Goal: Communication & Community: Answer question/provide support

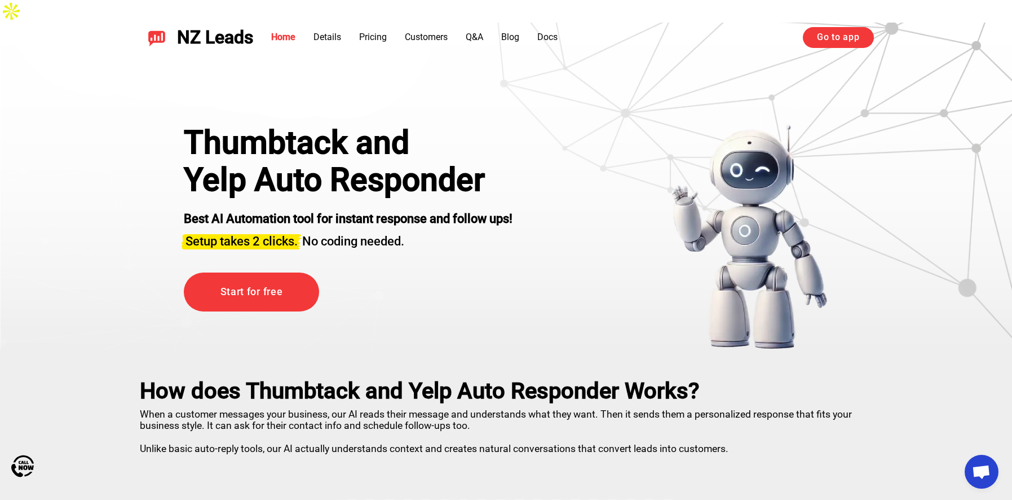
click at [832, 39] on link "Go to app" at bounding box center [838, 37] width 70 height 20
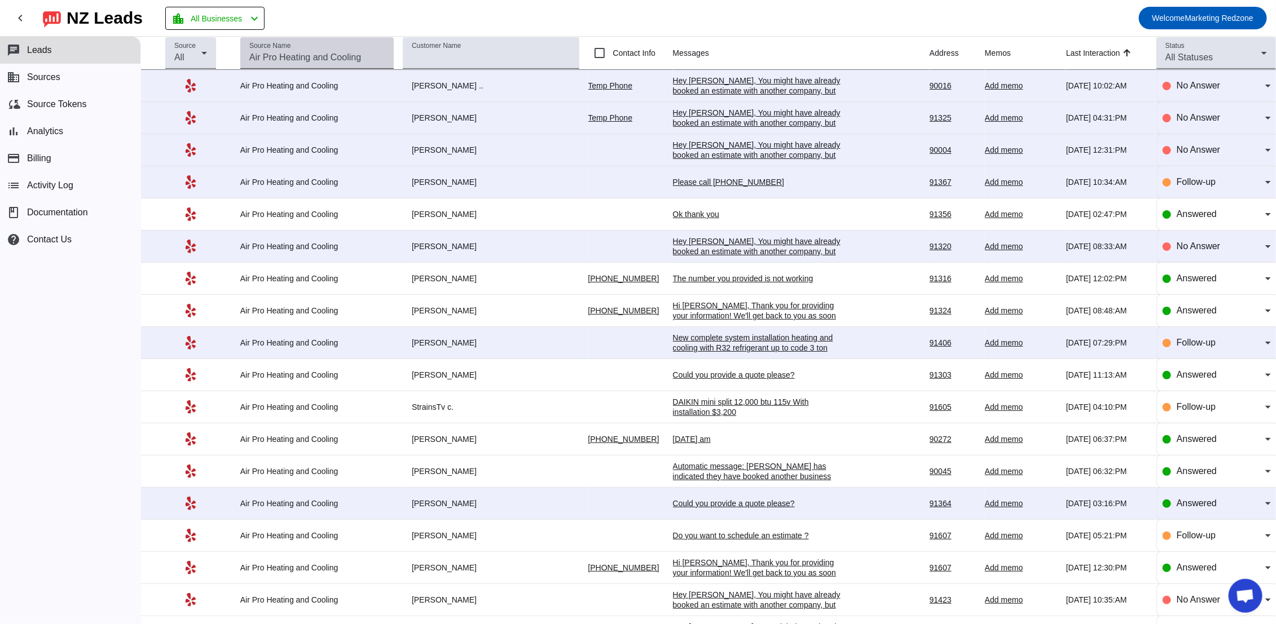
click at [323, 61] on input "Source Name" at bounding box center [316, 58] width 135 height 14
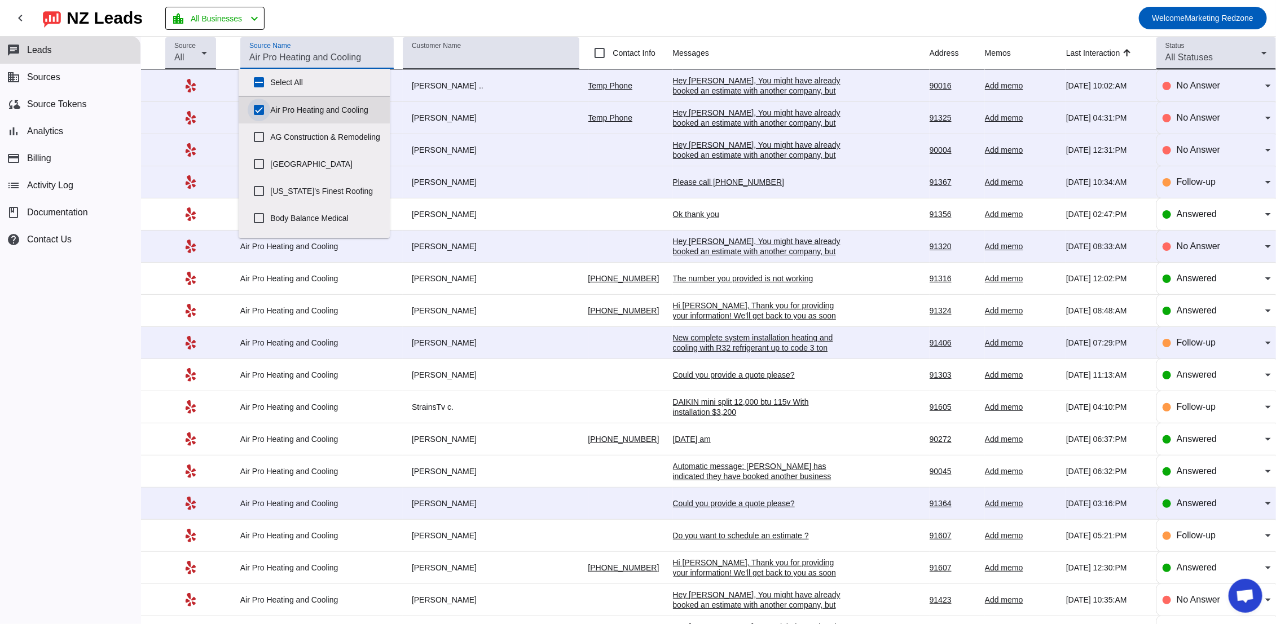
click at [259, 108] on input "Air Pro Heating and Cooling" at bounding box center [259, 110] width 23 height 23
checkbox input "false"
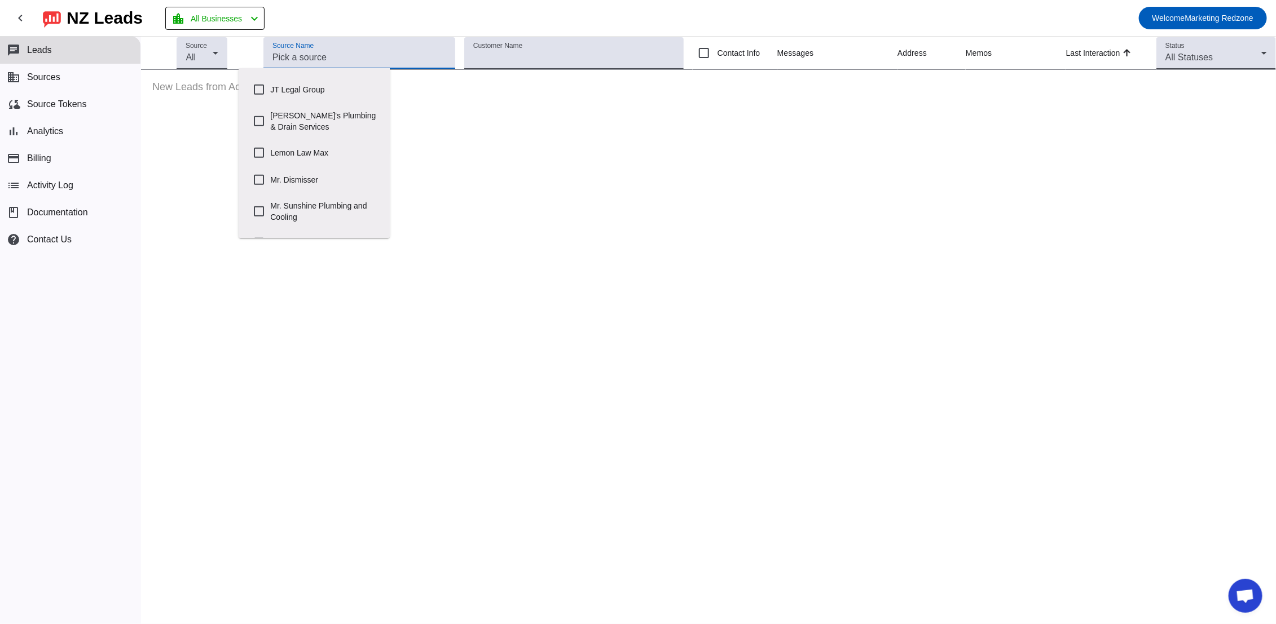
scroll to position [327, 0]
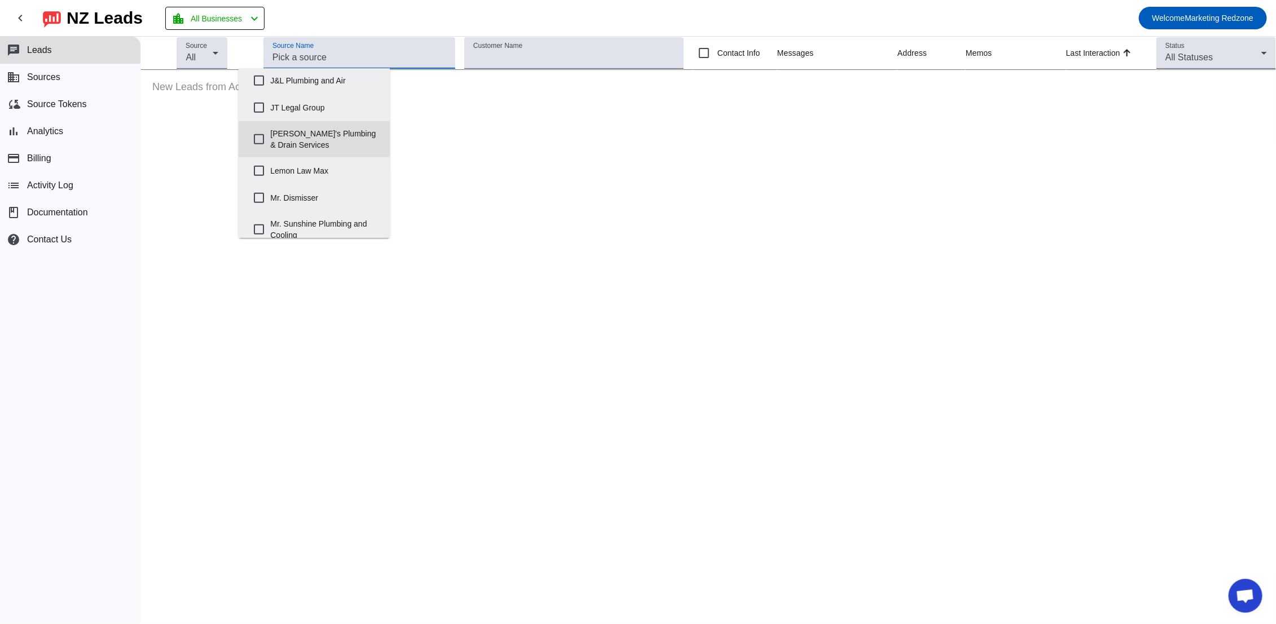
click at [326, 146] on label "John's Plumbing & Drain Services" at bounding box center [325, 139] width 111 height 36
click at [270, 146] on input "John's Plumbing & Drain Services" at bounding box center [259, 139] width 23 height 23
checkbox input "true"
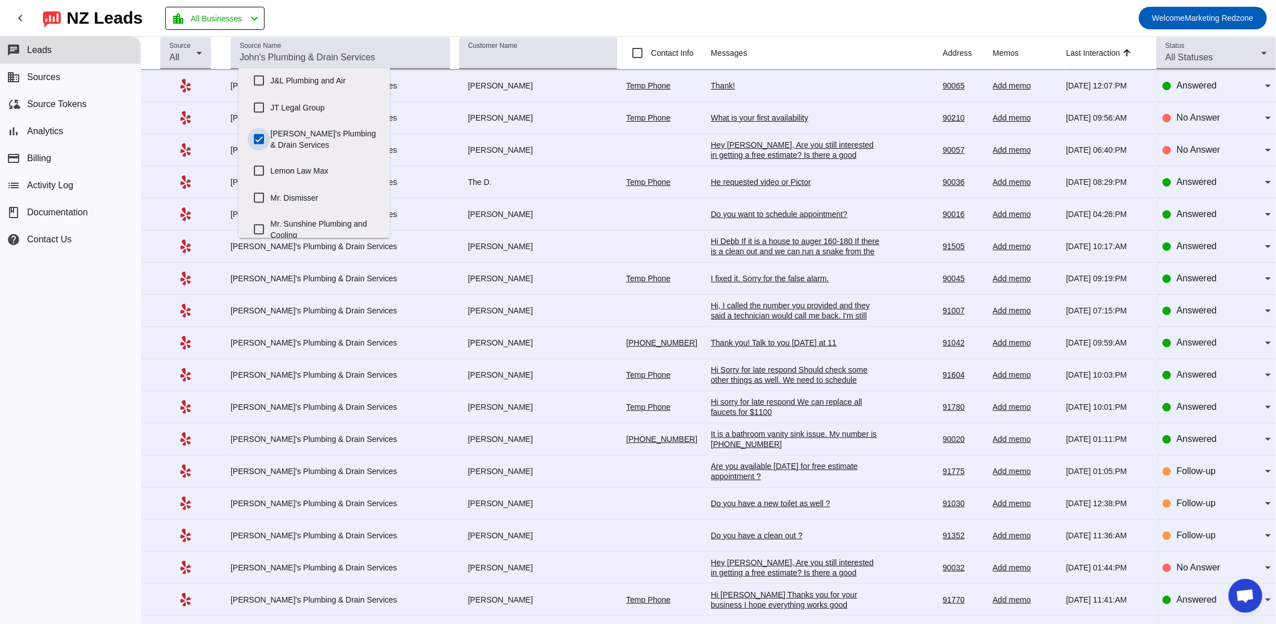
scroll to position [317, 0]
click at [715, 6] on mat-toolbar-row "chevron_left NZ Leads location_city All Businesses chevron_left Welcome Marketi…" at bounding box center [638, 18] width 1276 height 36
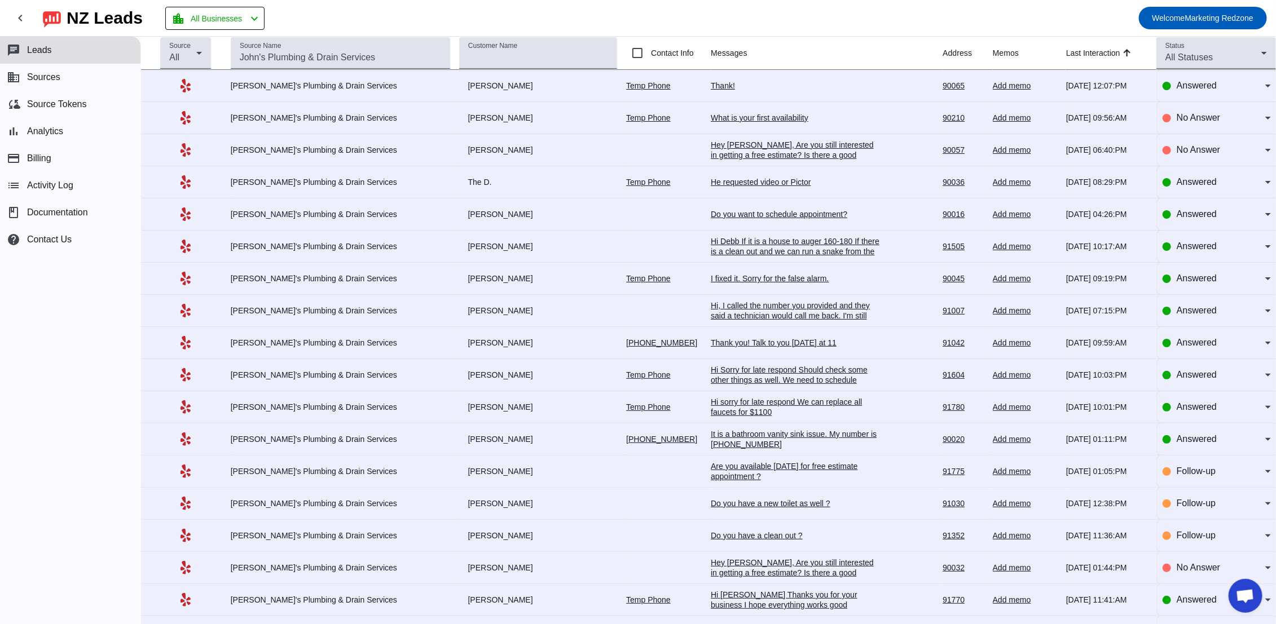
click at [711, 84] on div "Thank!" at bounding box center [795, 86] width 169 height 10
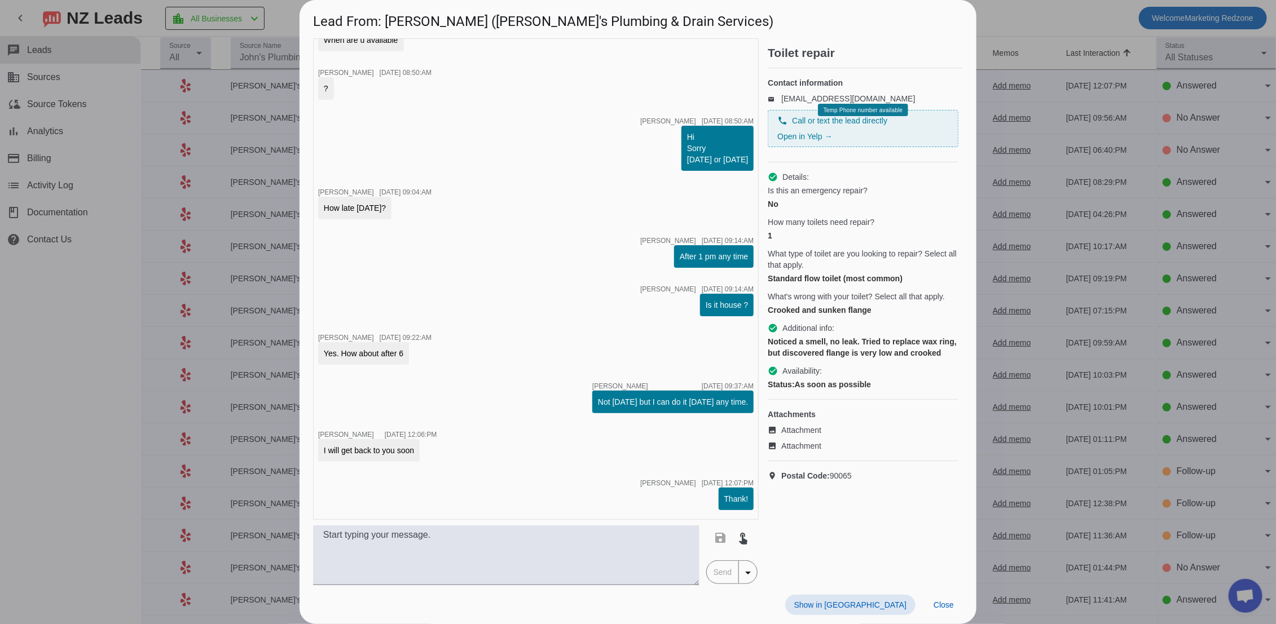
scroll to position [918, 0]
click at [945, 597] on span at bounding box center [943, 605] width 38 height 20
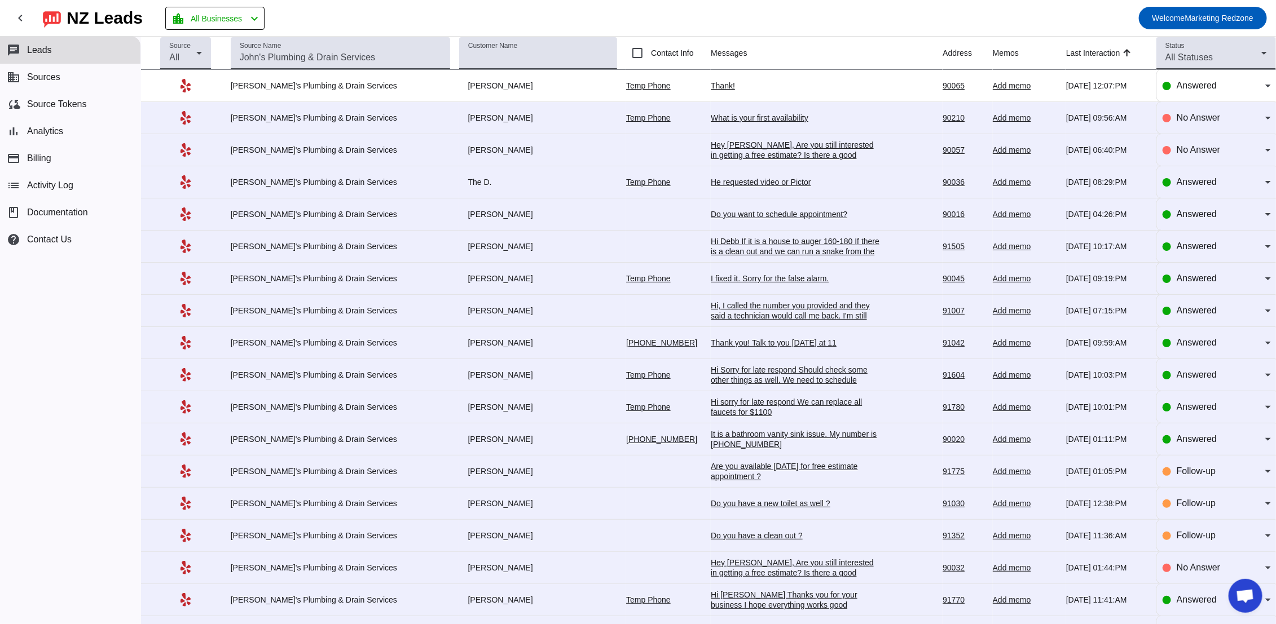
click at [731, 209] on div "Do you want to schedule appointment?" at bounding box center [795, 214] width 169 height 10
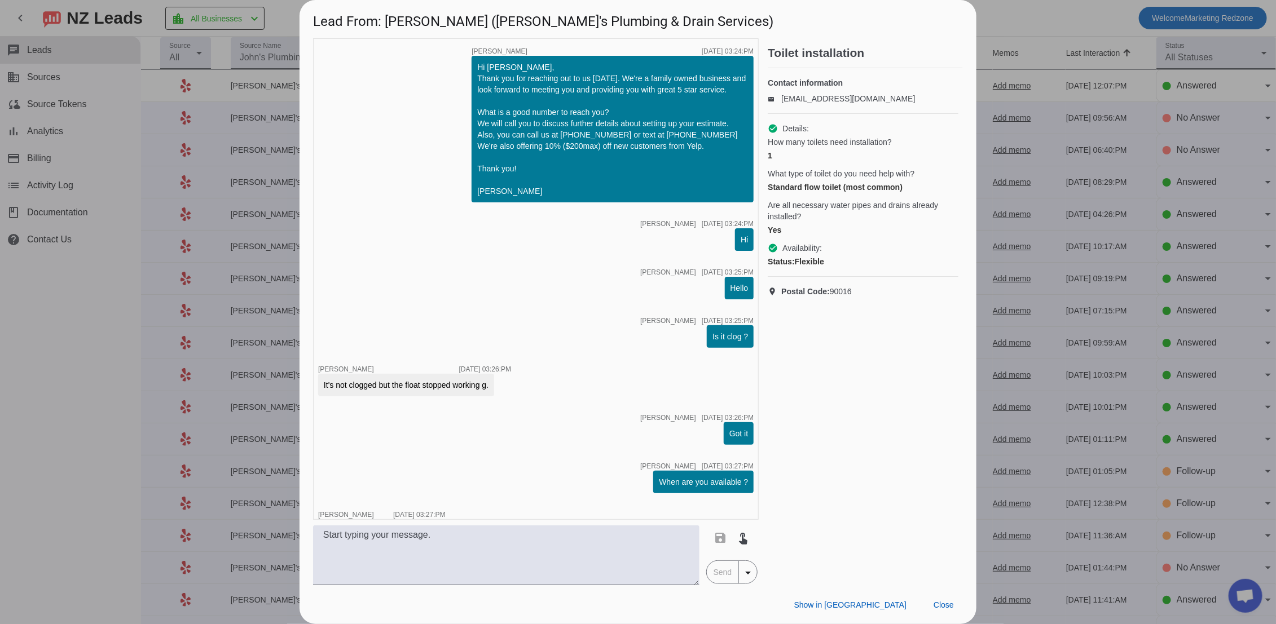
scroll to position [274, 0]
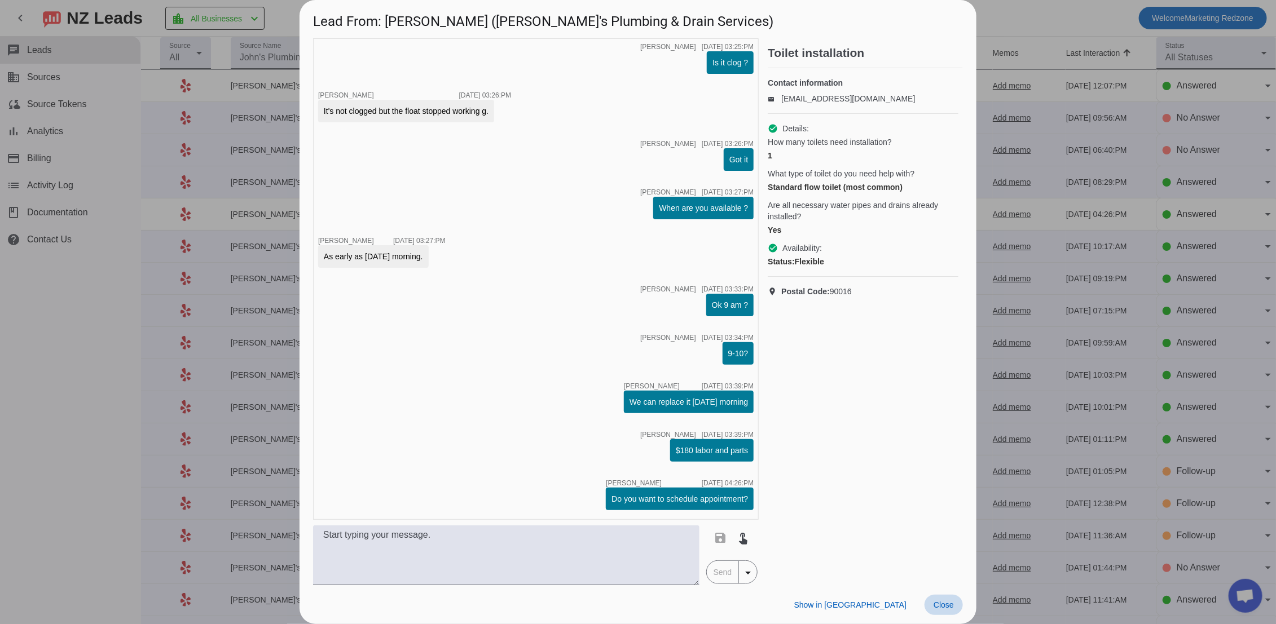
click at [942, 613] on span at bounding box center [943, 605] width 38 height 20
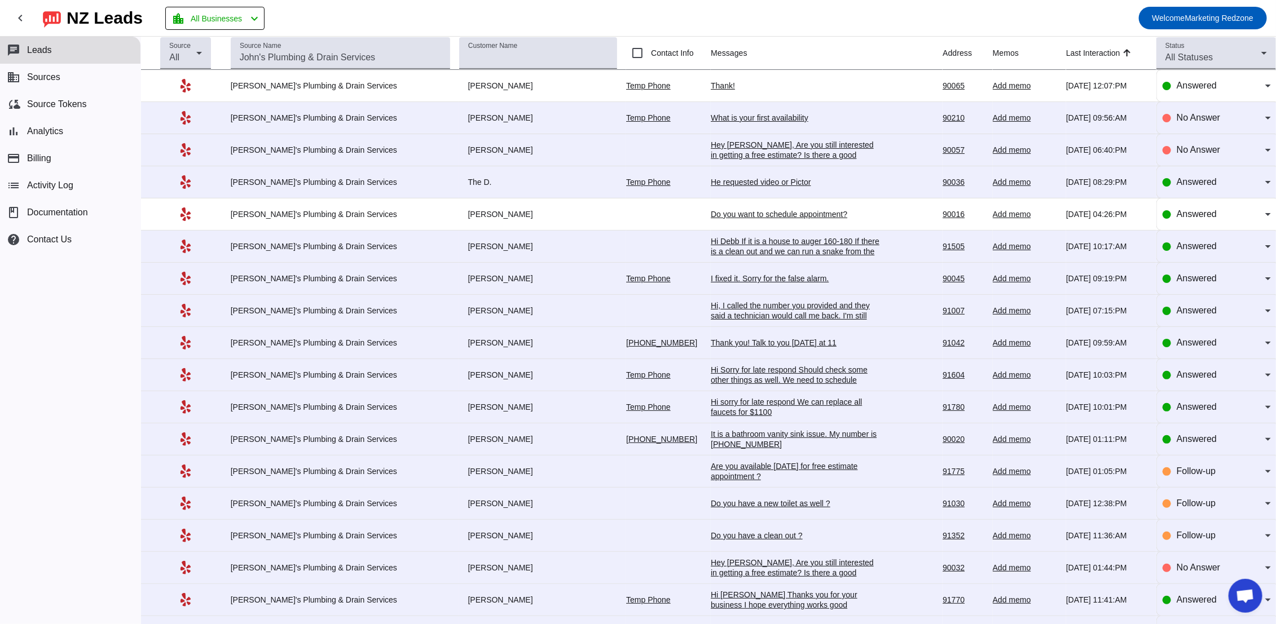
click at [711, 180] on div "He requested video or Pictor" at bounding box center [795, 182] width 169 height 10
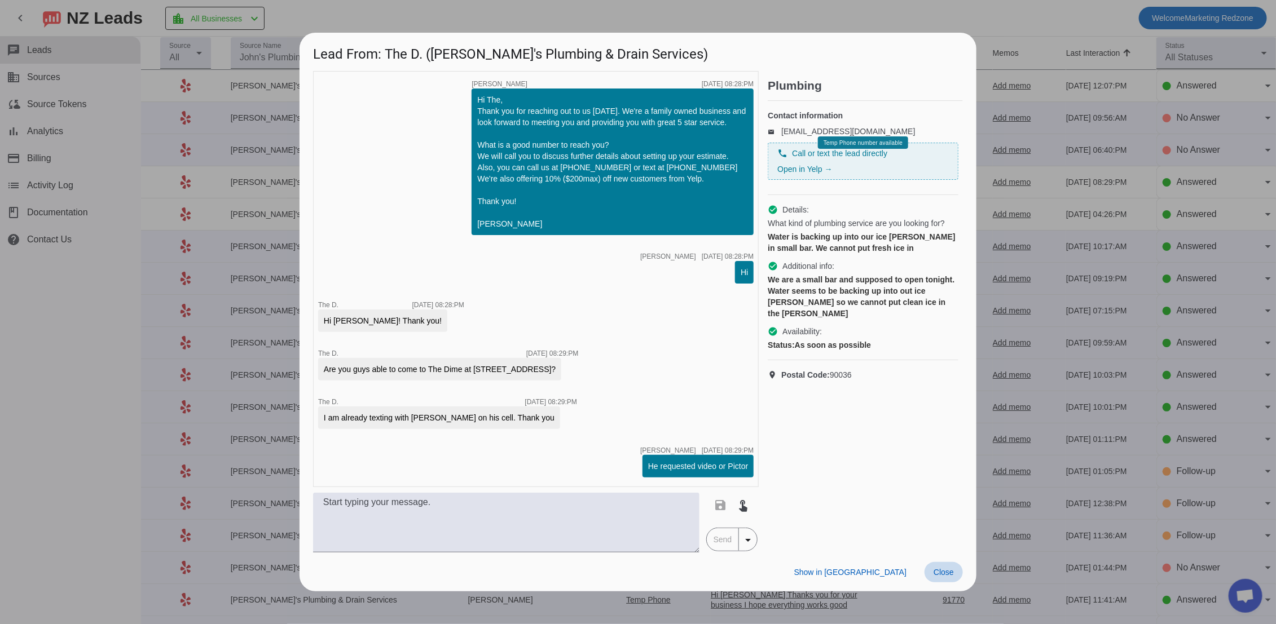
click at [953, 577] on span "Close" at bounding box center [943, 572] width 20 height 9
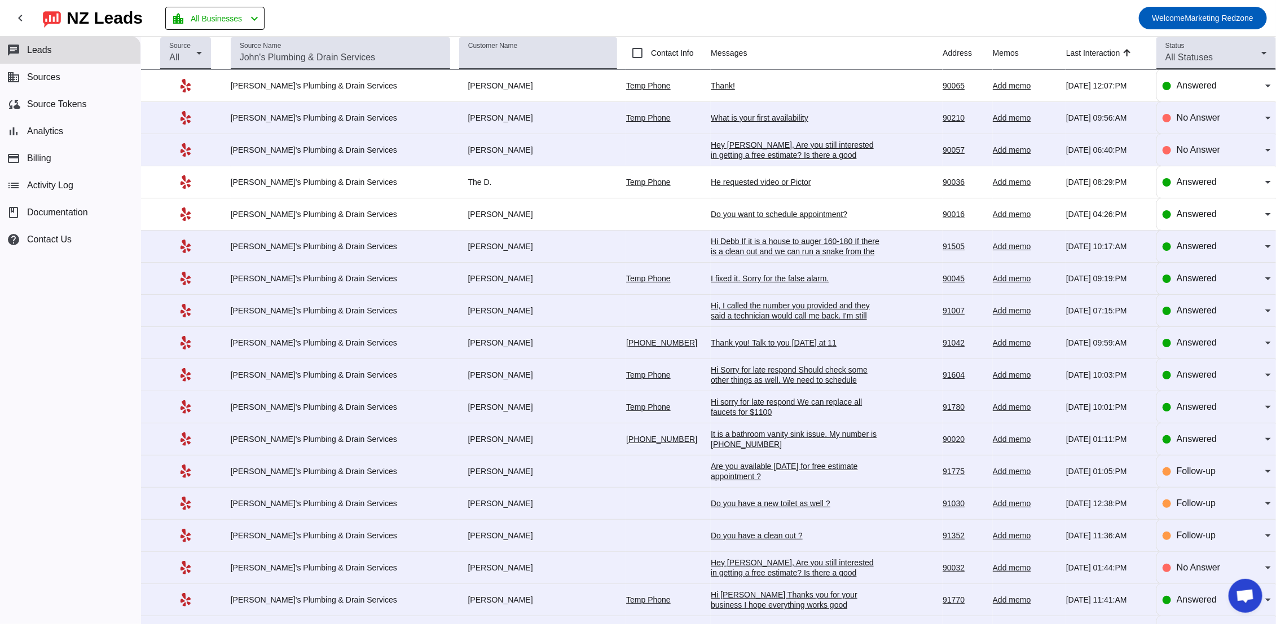
click at [743, 255] on div "Hi Debb If it is a house to auger 160-180 If there is a clean out and we can ru…" at bounding box center [795, 256] width 169 height 41
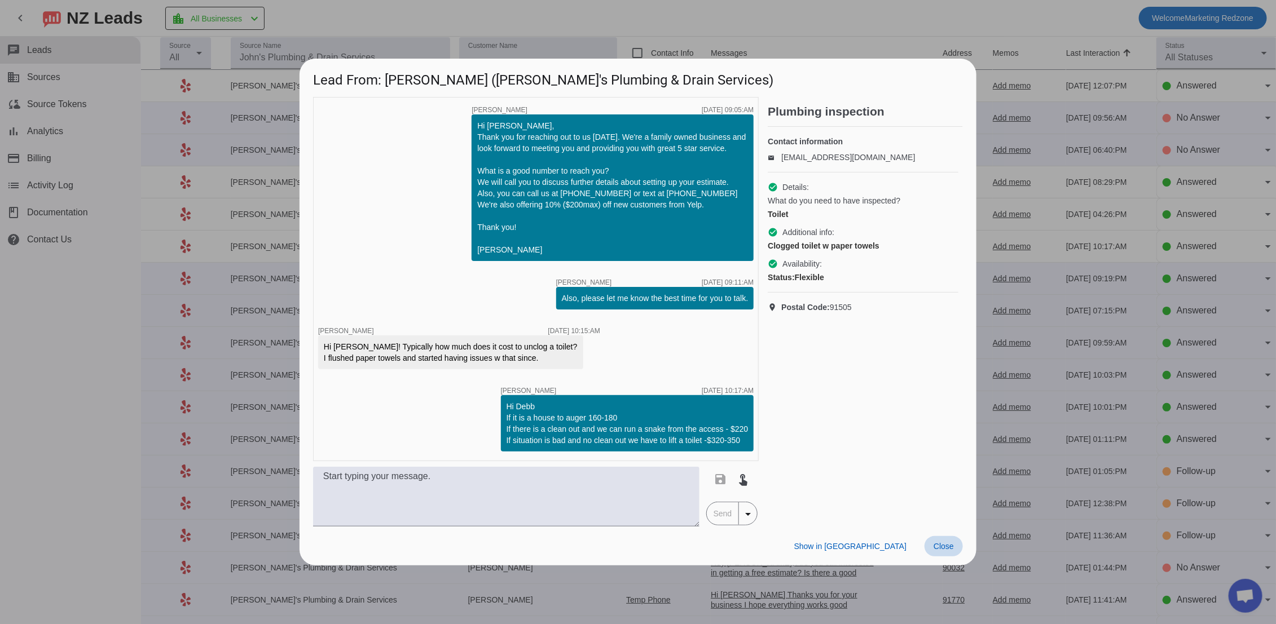
click at [954, 545] on span at bounding box center [943, 546] width 38 height 20
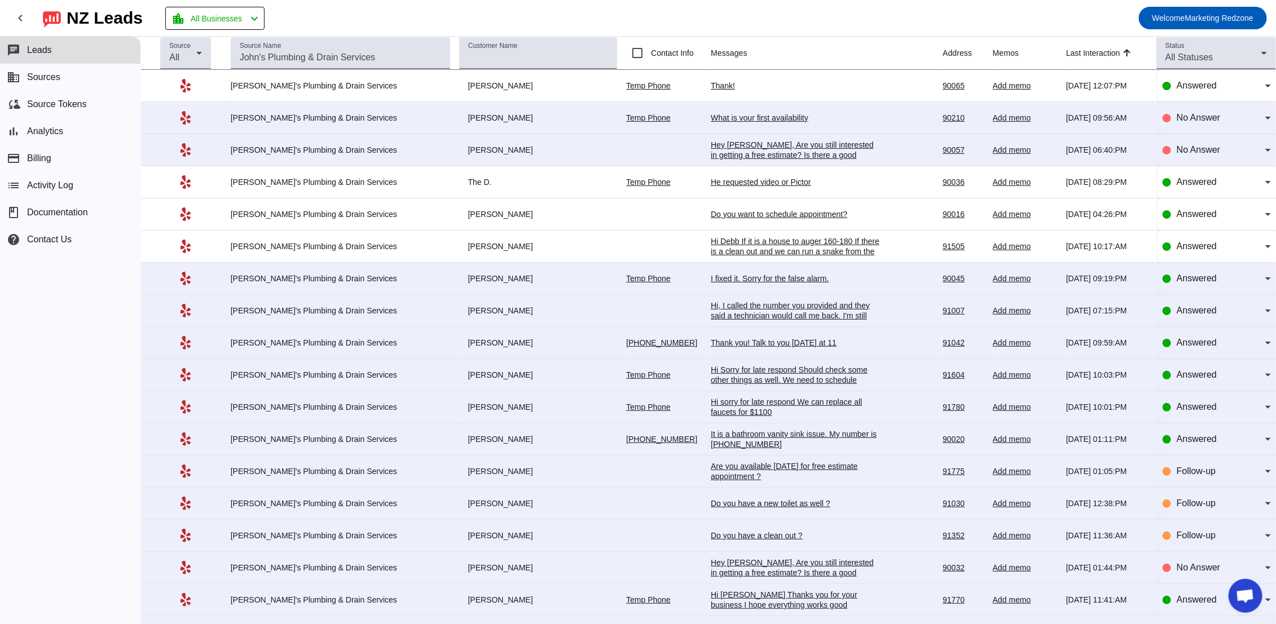
click at [721, 283] on div "I fixed it. Sorry for the false alarm." at bounding box center [795, 278] width 169 height 10
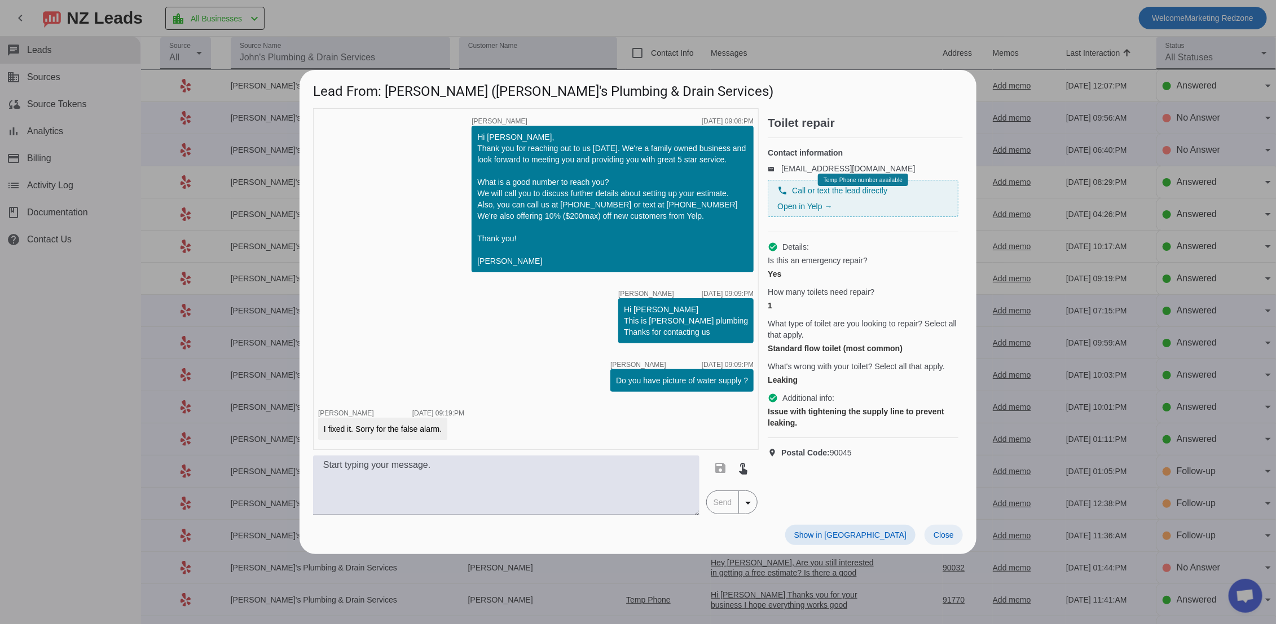
click at [952, 542] on span at bounding box center [943, 535] width 38 height 20
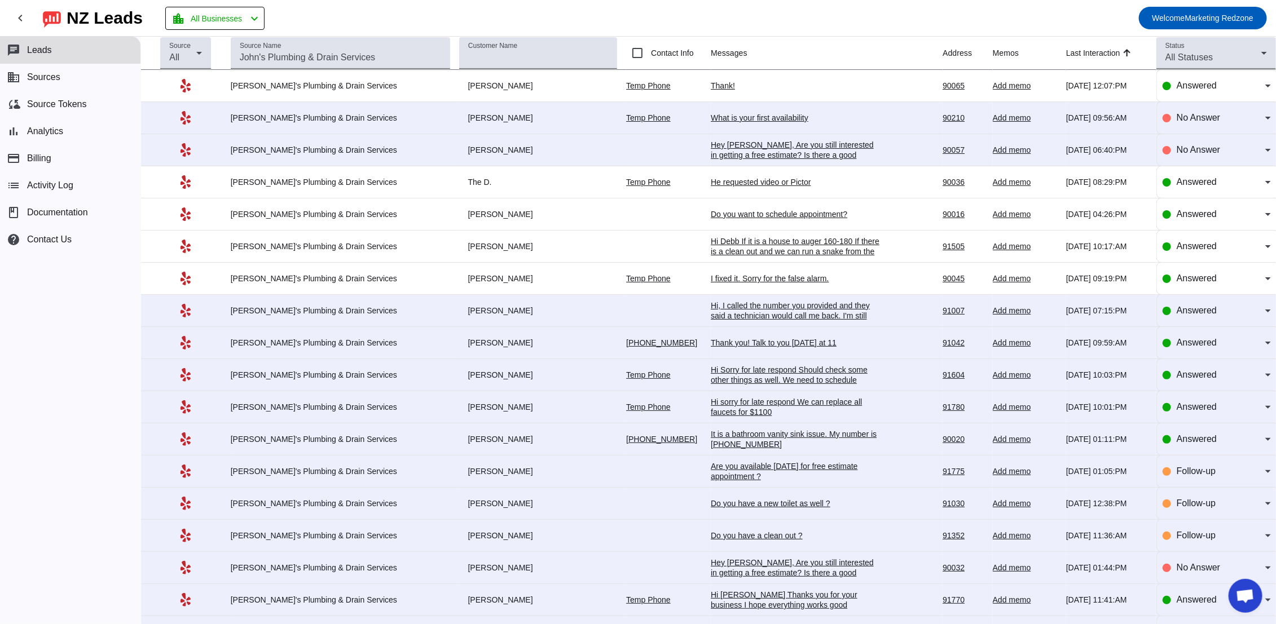
click at [738, 310] on div "Hi, I called the number you provided and they said a technician would call me b…" at bounding box center [795, 316] width 169 height 30
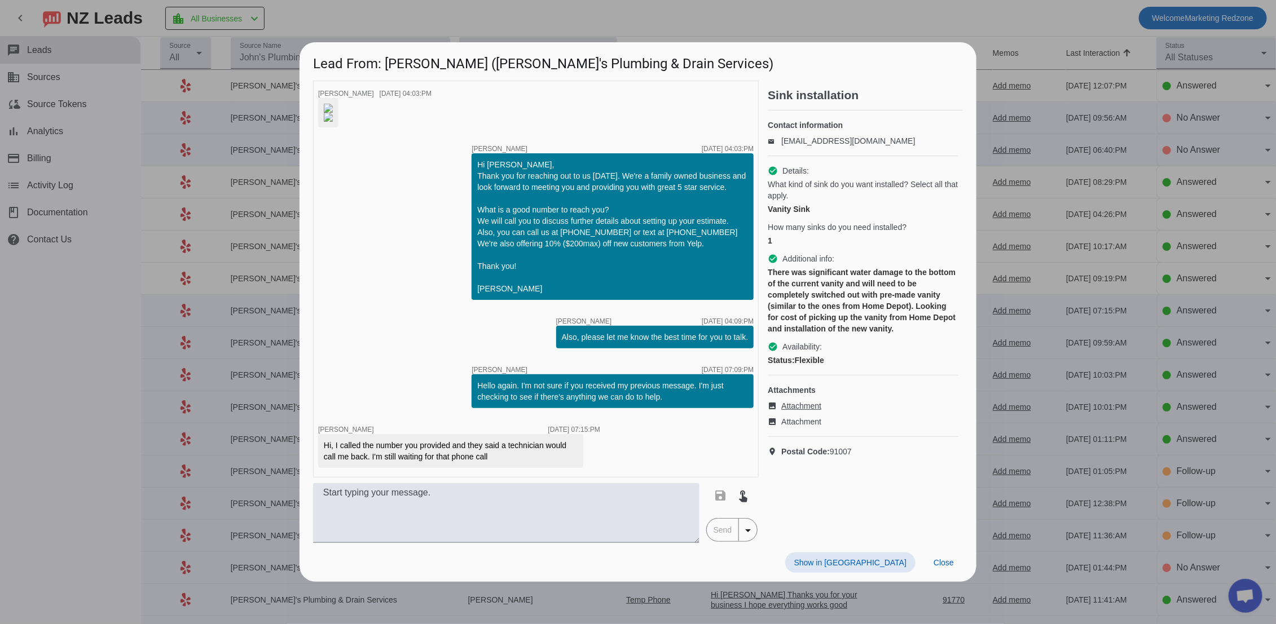
scroll to position [78, 0]
click at [951, 567] on span "Close" at bounding box center [943, 562] width 20 height 9
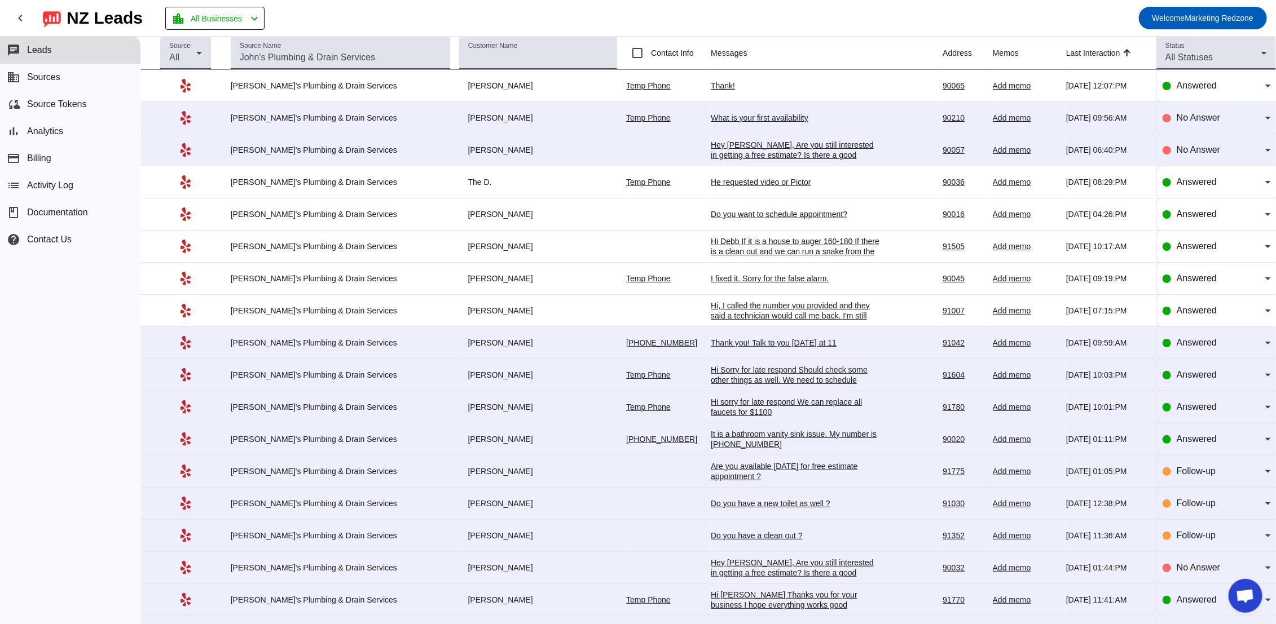
click at [714, 345] on div "Thank you! Talk to you tomorrow at 11" at bounding box center [795, 343] width 169 height 10
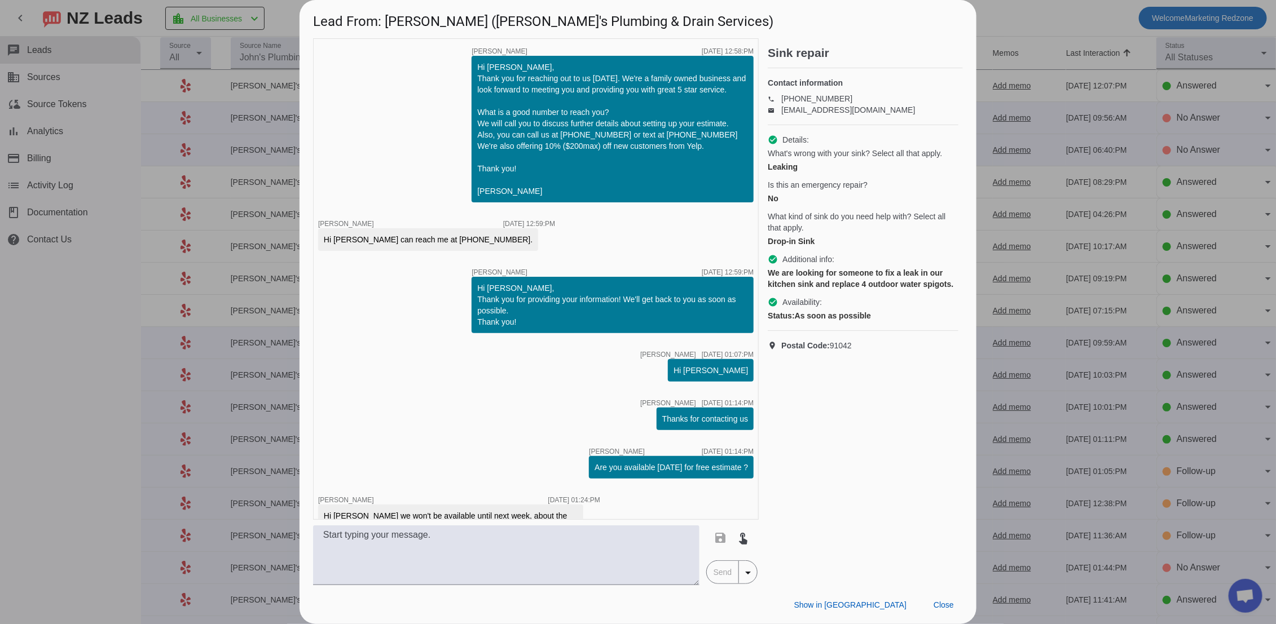
scroll to position [641, 0]
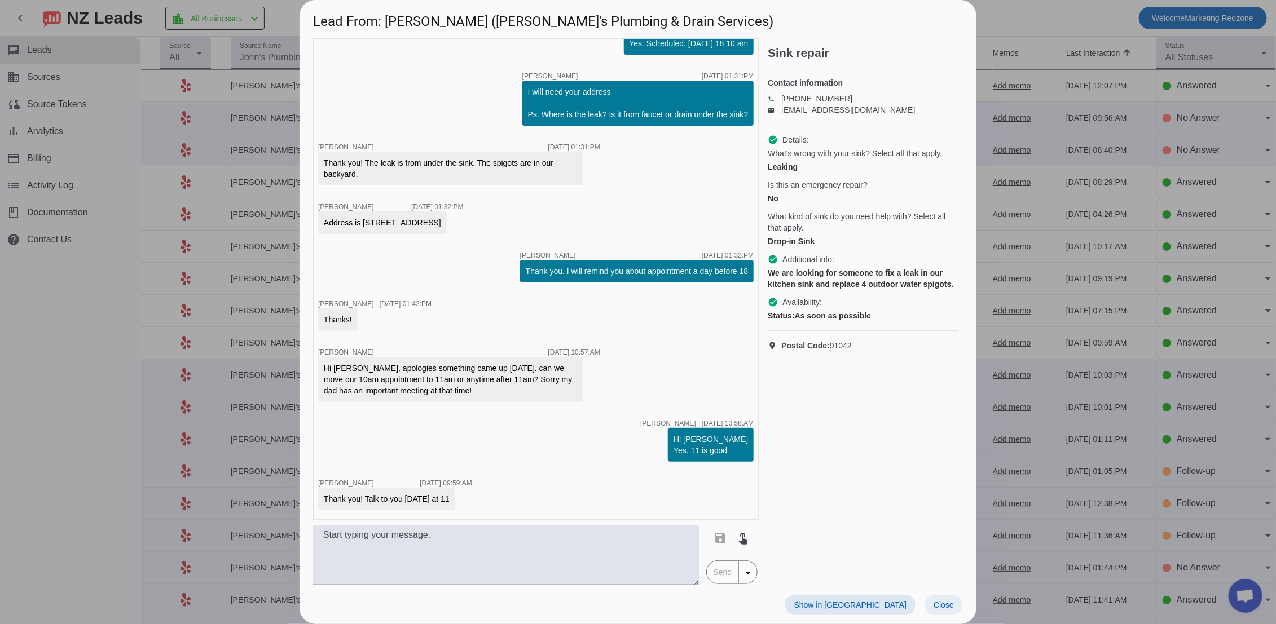
click at [933, 603] on span "Close" at bounding box center [943, 605] width 20 height 9
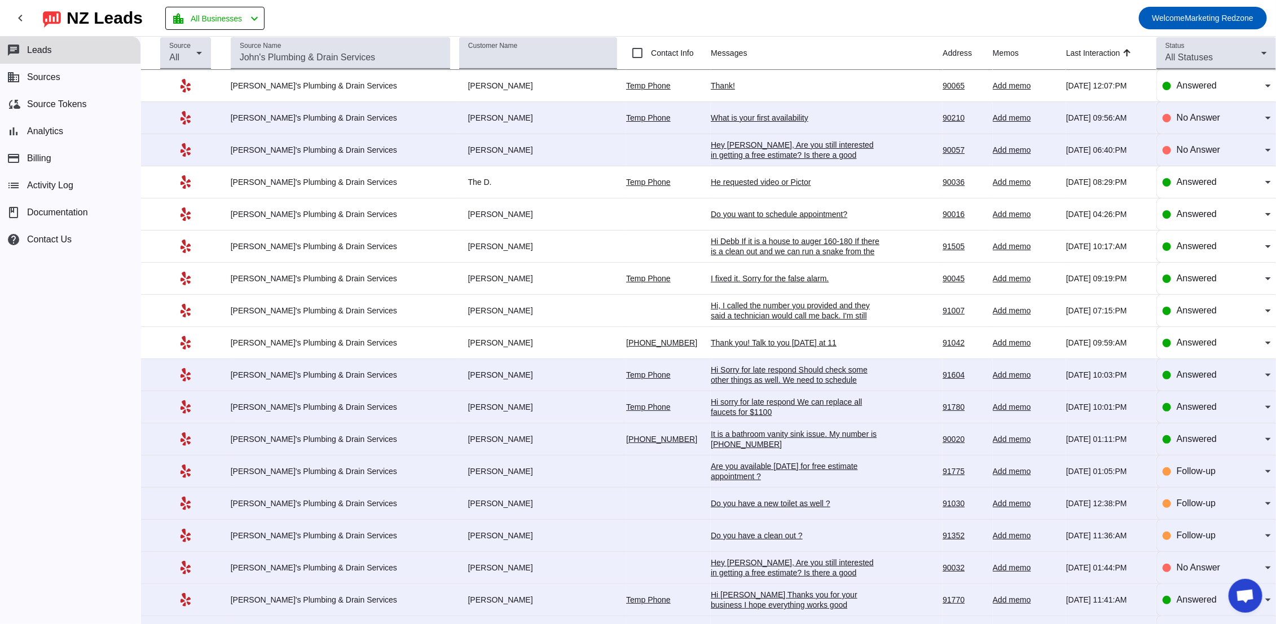
click at [711, 376] on div "Hi Sorry for late respond Should check some other things as well. We need to sc…" at bounding box center [795, 380] width 169 height 30
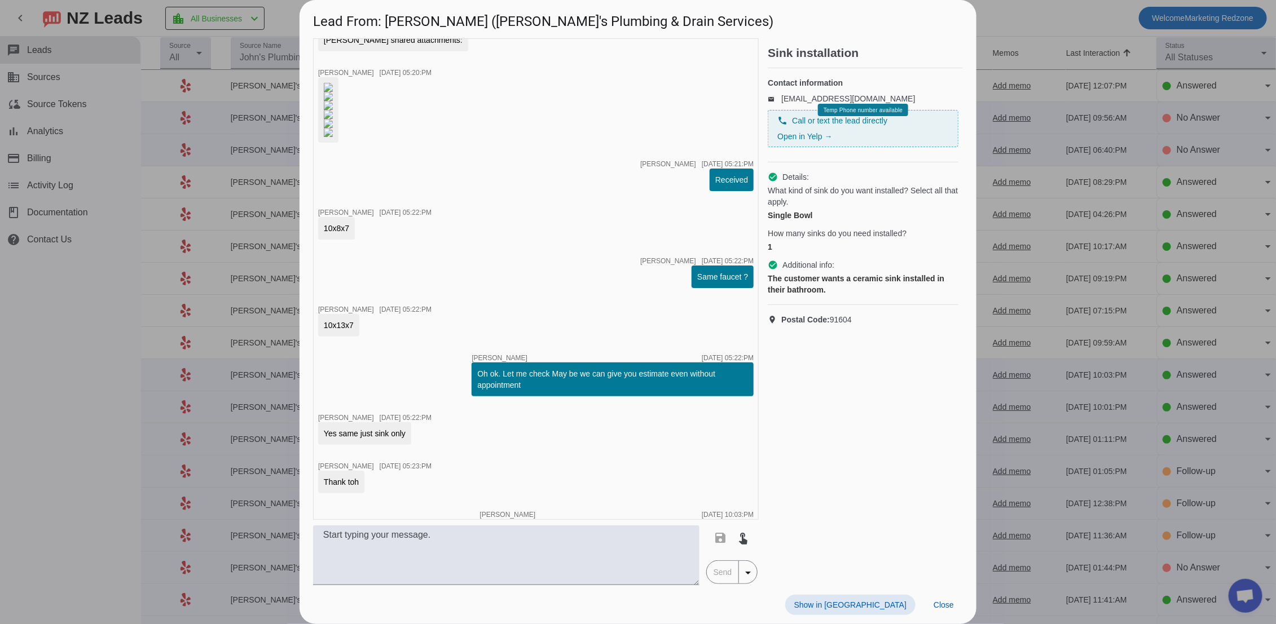
scroll to position [1555, 0]
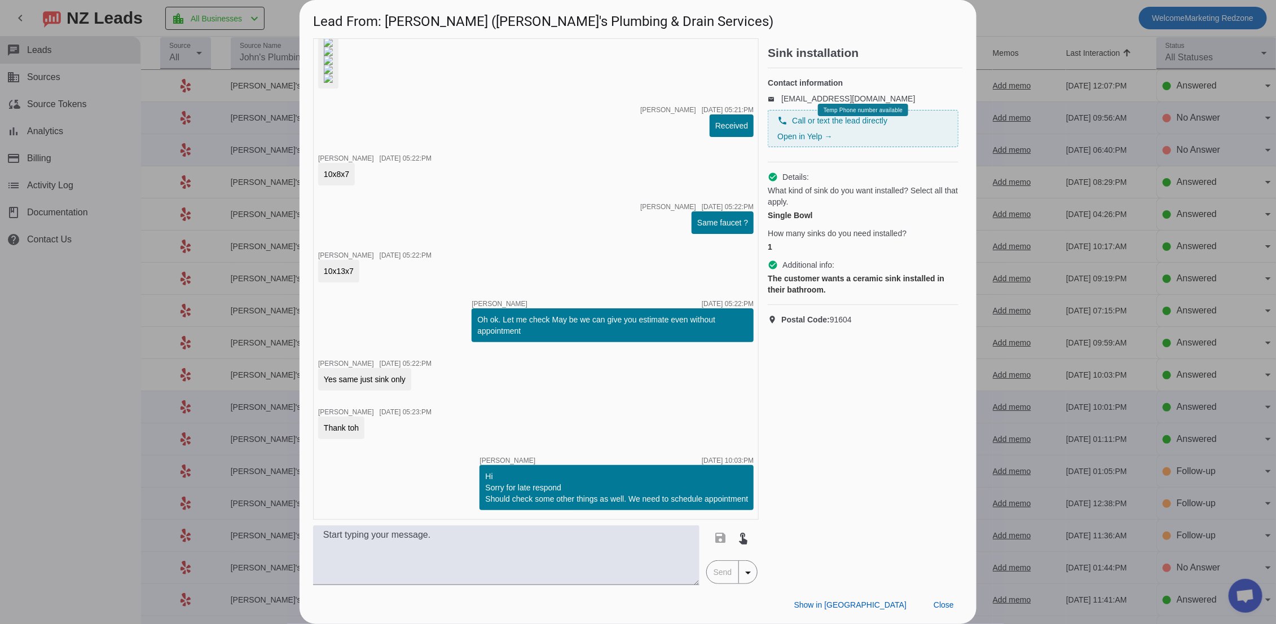
click at [879, 591] on div "Show in Yelp Close" at bounding box center [637, 604] width 677 height 39
click at [948, 601] on span "Close" at bounding box center [943, 605] width 20 height 9
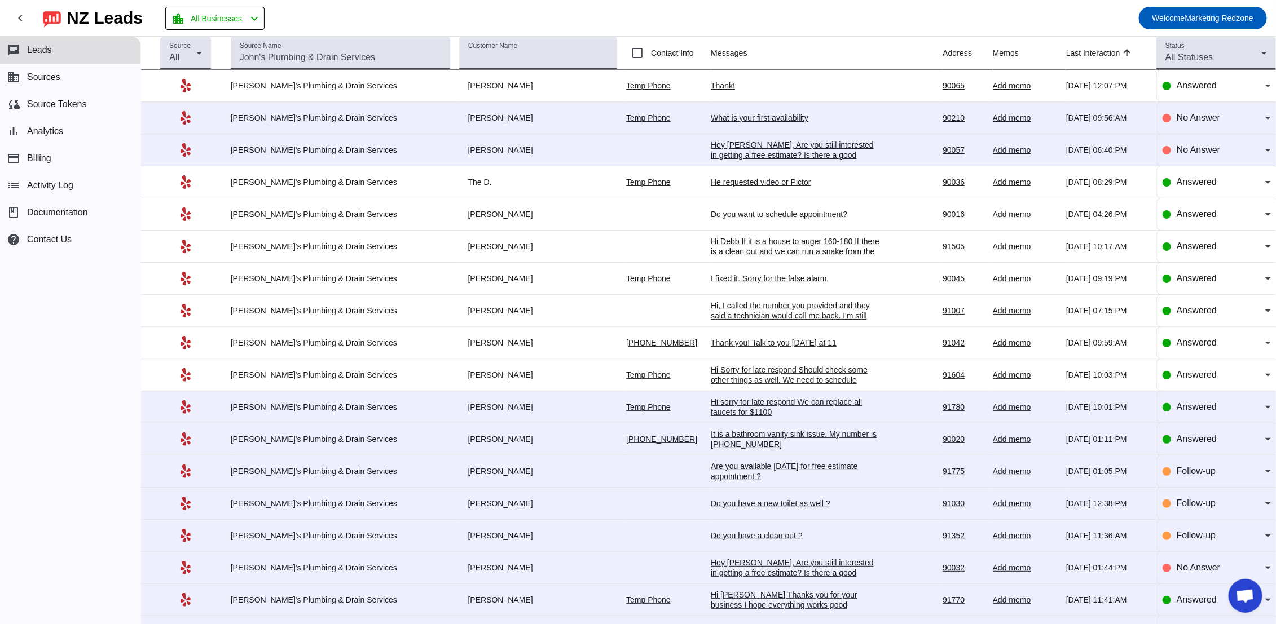
click at [711, 407] on div "Hi sorry for late respond We can replace all faucets for $1100" at bounding box center [795, 407] width 169 height 20
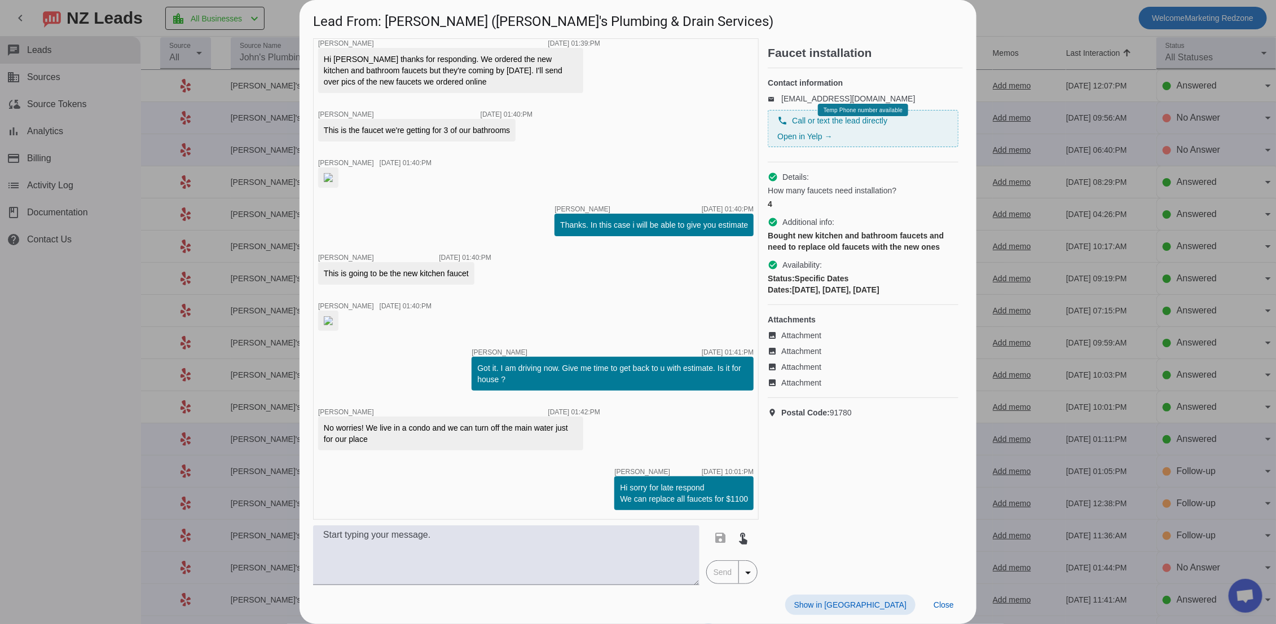
scroll to position [957, 0]
click at [943, 601] on span "Close" at bounding box center [943, 605] width 20 height 9
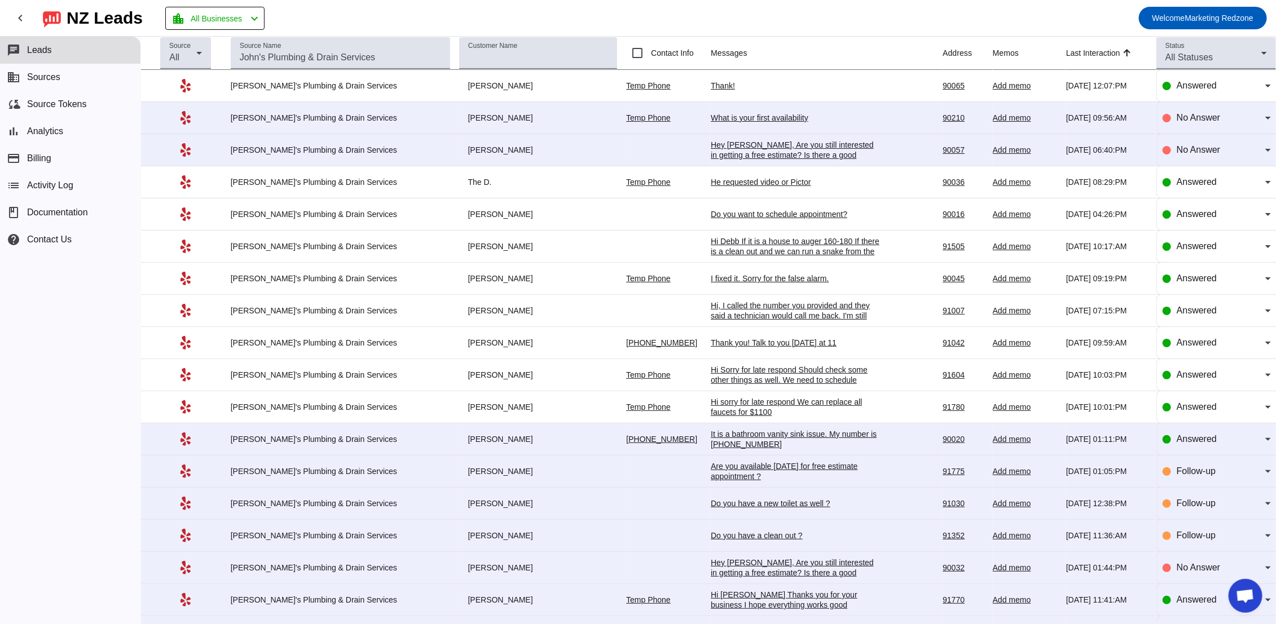
click at [711, 446] on div "It is a bathroom vanity sink issue. My number is 5103337353" at bounding box center [795, 439] width 169 height 20
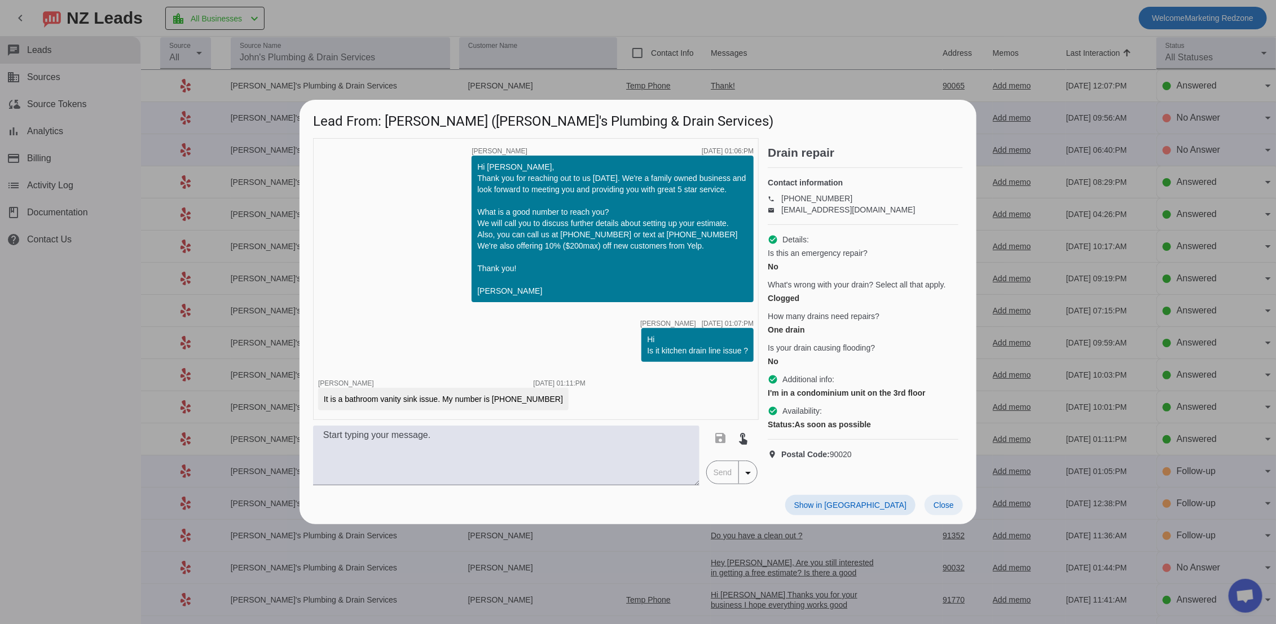
click at [944, 504] on span "Close" at bounding box center [943, 505] width 20 height 9
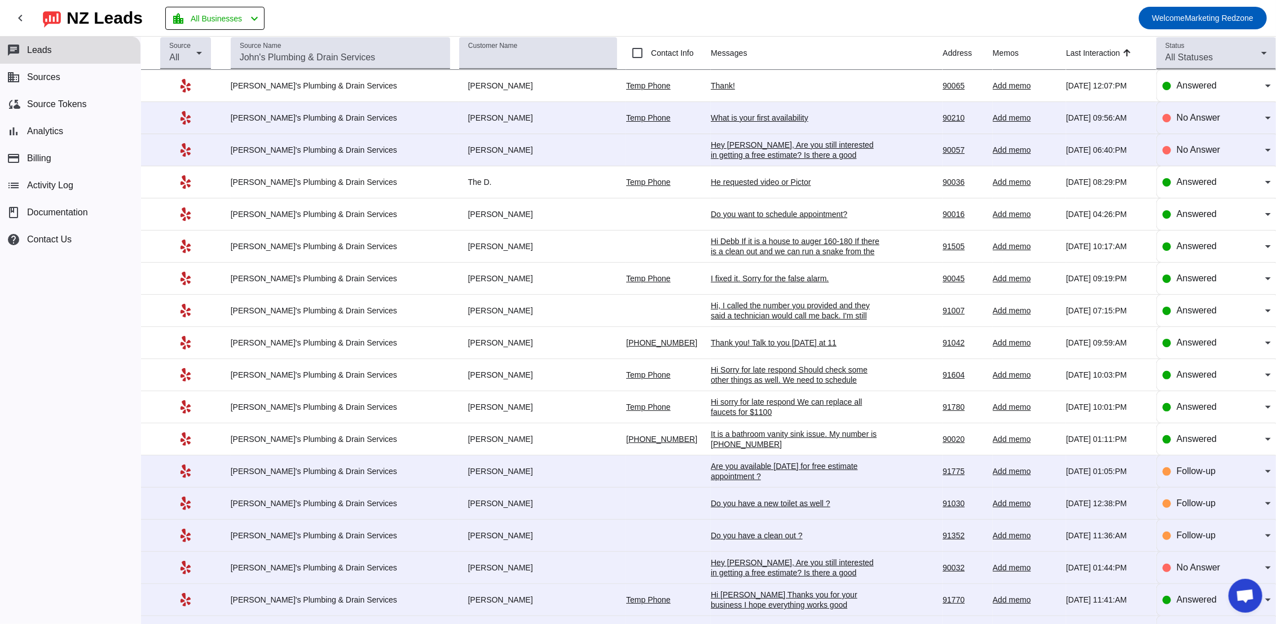
click at [747, 602] on div "Hi Ben Thanks you for your business I hope everything works good" at bounding box center [795, 600] width 169 height 20
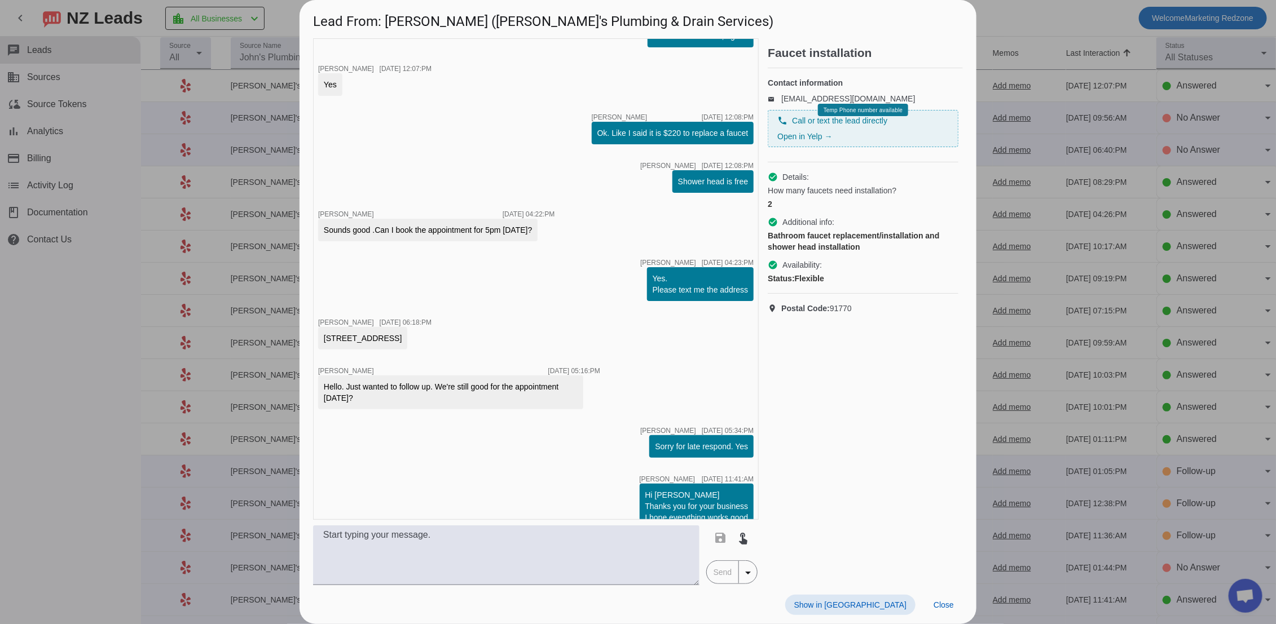
scroll to position [1438, 0]
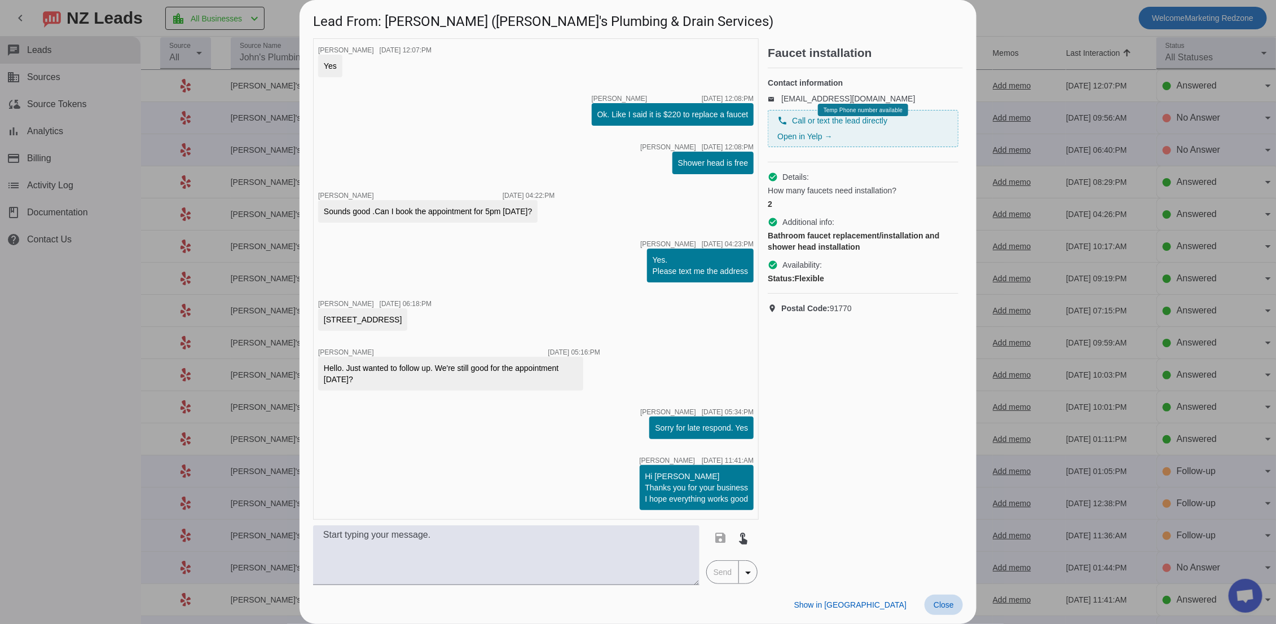
click at [954, 605] on span at bounding box center [943, 605] width 38 height 20
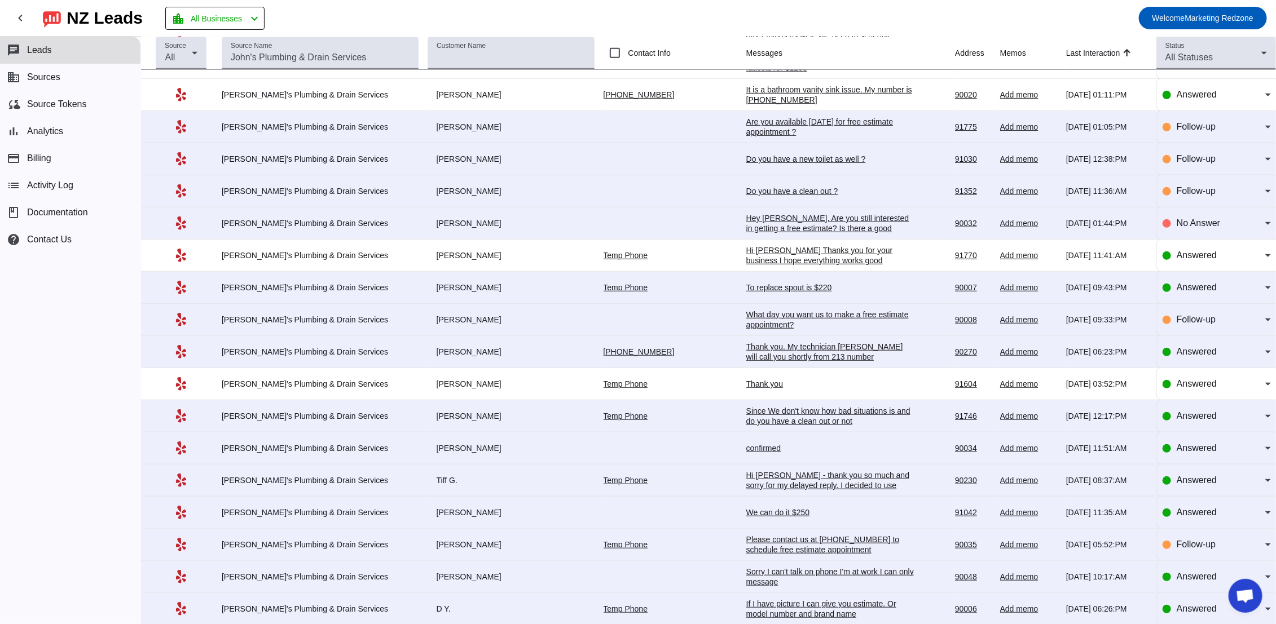
scroll to position [350, 0]
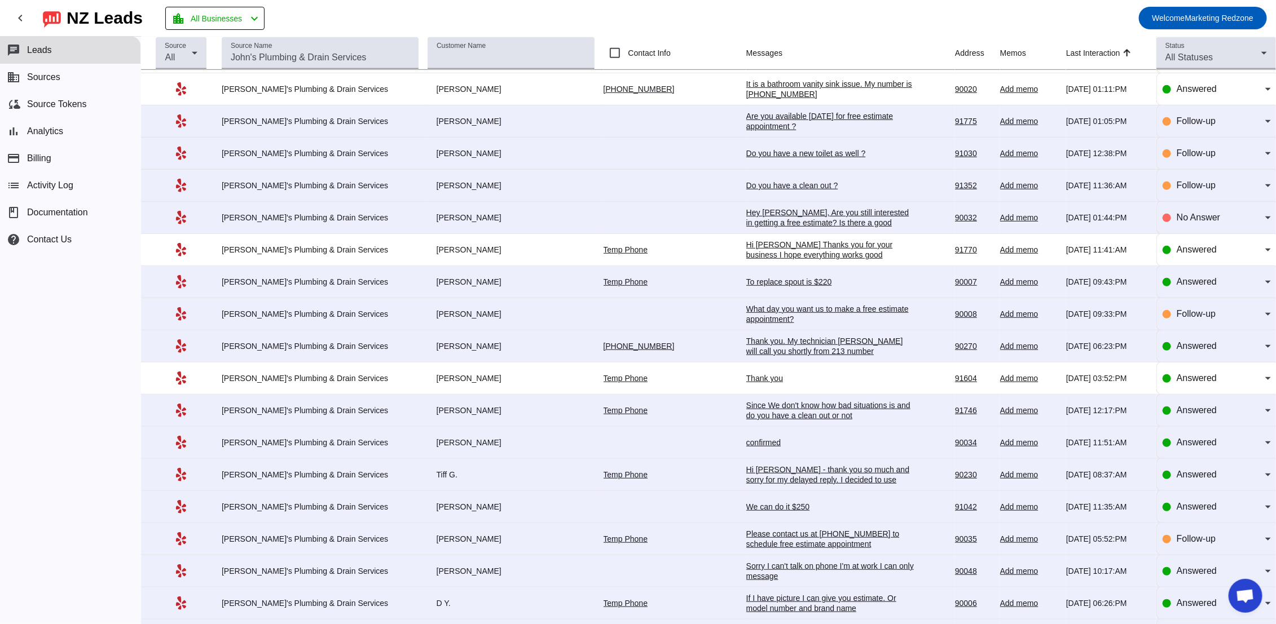
click at [746, 440] on div "confirmed" at bounding box center [830, 443] width 169 height 10
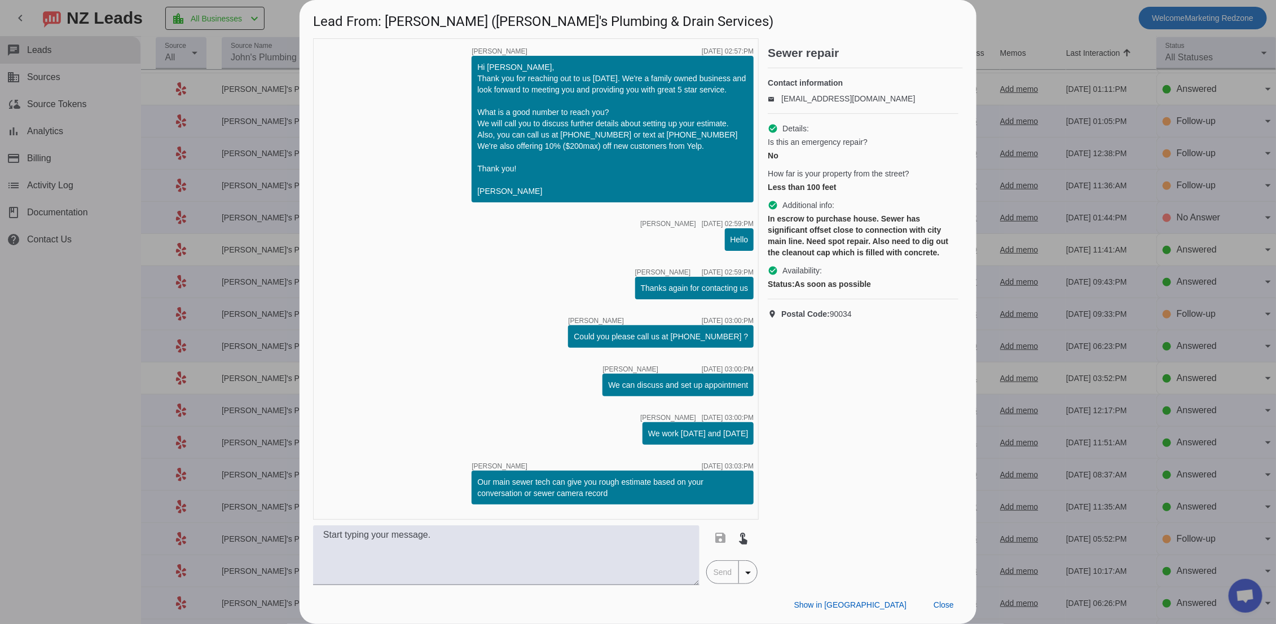
scroll to position [524, 0]
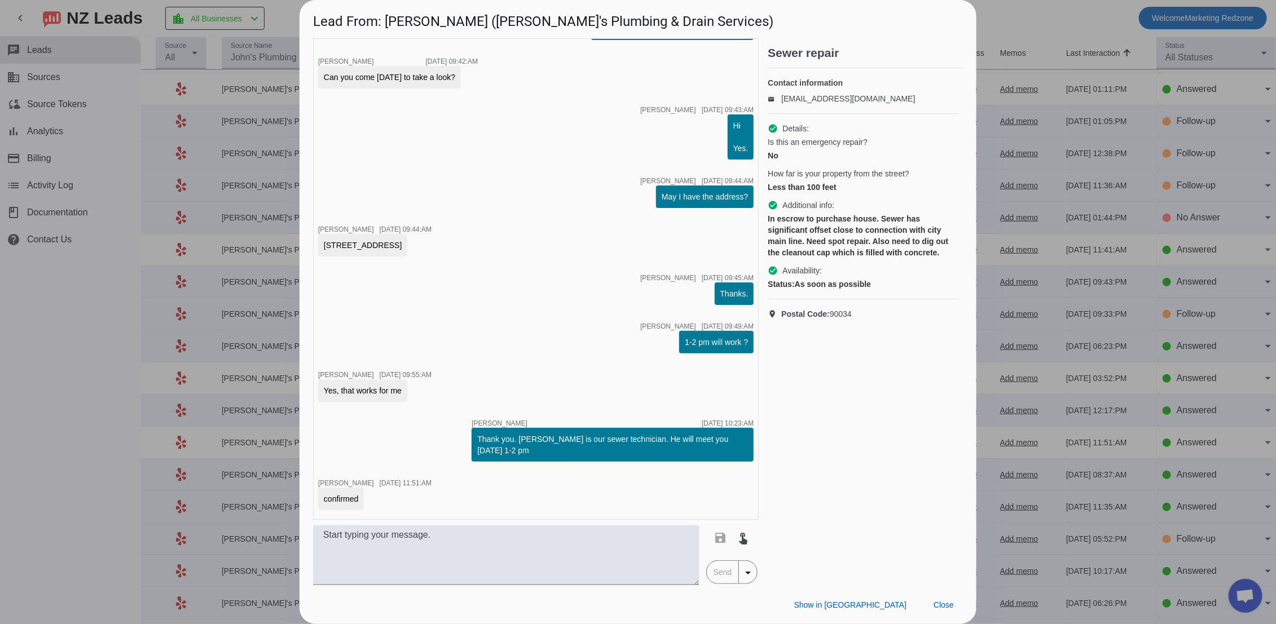
click at [1063, 535] on div at bounding box center [638, 312] width 1276 height 624
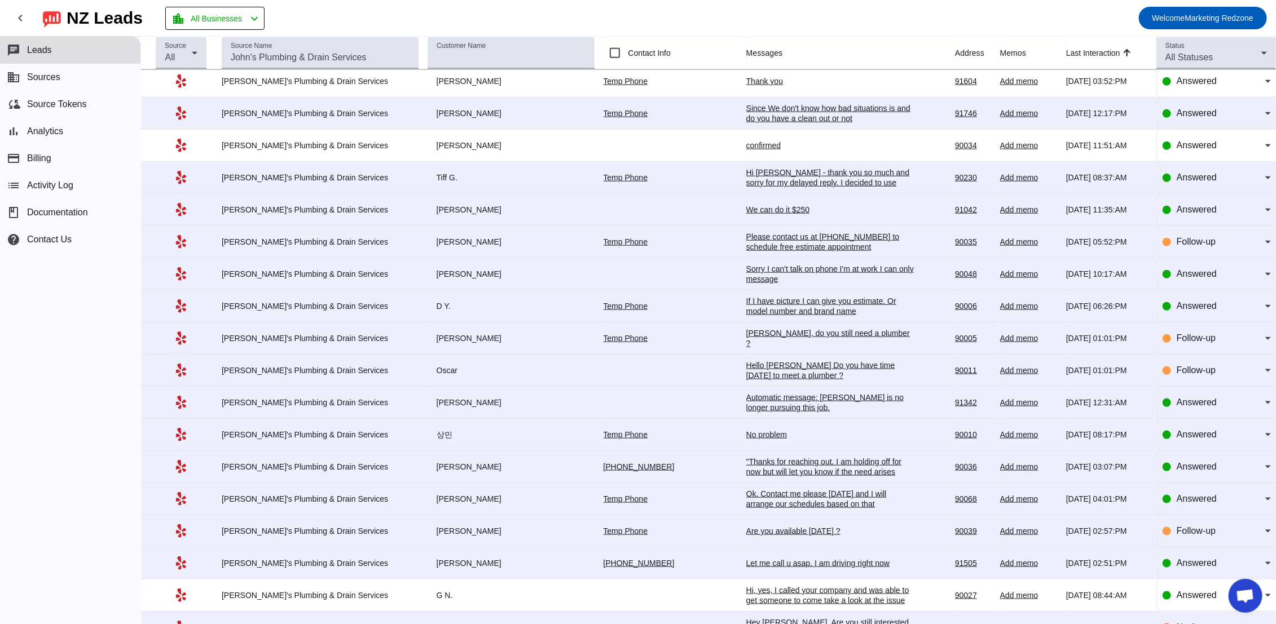
scroll to position [647, 0]
